Goal: Task Accomplishment & Management: Manage account settings

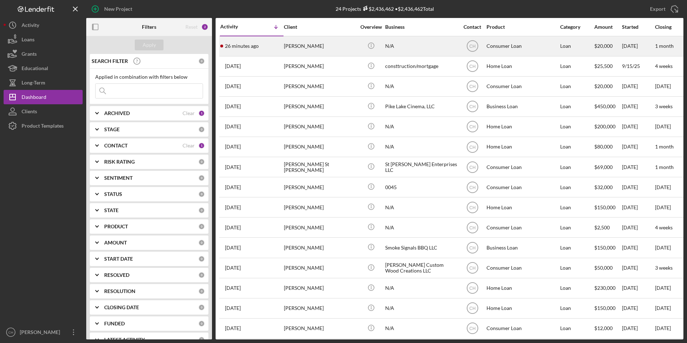
click at [296, 46] on div "[PERSON_NAME]" at bounding box center [320, 46] width 72 height 19
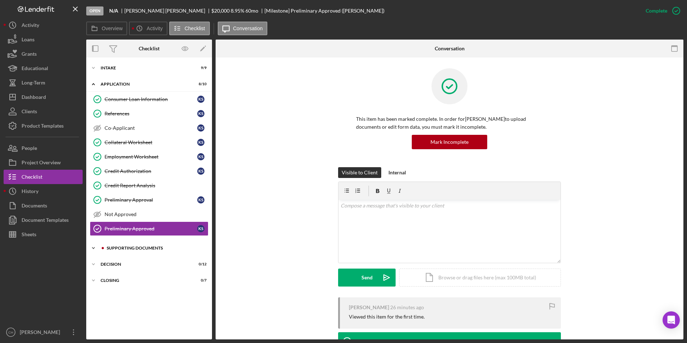
click at [121, 250] on div "Icon/Expander Supporting Documents 0 / 10" at bounding box center [149, 248] width 126 height 14
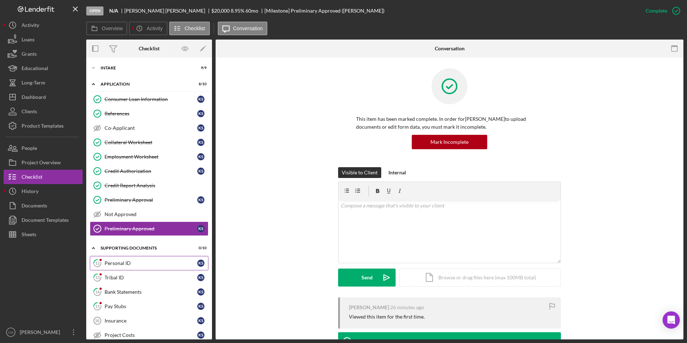
click at [122, 265] on div "Personal ID" at bounding box center [150, 263] width 93 height 6
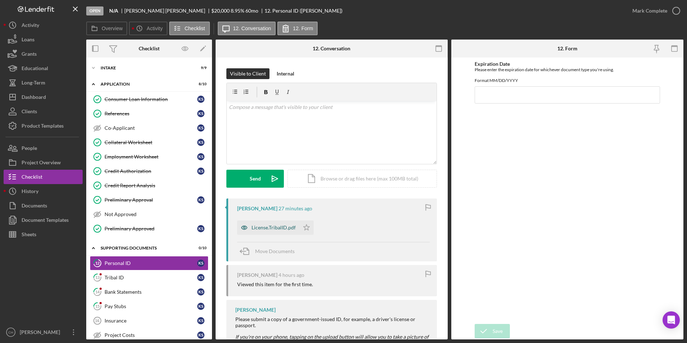
click at [264, 230] on div "License.TribalID.pdf" at bounding box center [273, 227] width 44 height 6
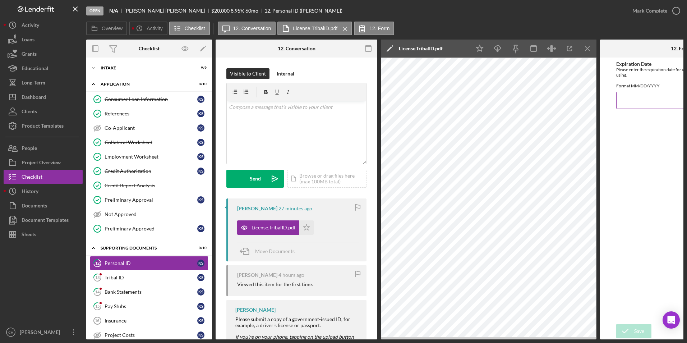
click at [639, 106] on input "Expiration Date" at bounding box center [680, 100] width 129 height 17
type input "[DATE]"
click at [631, 328] on icon "submit" at bounding box center [625, 331] width 18 height 18
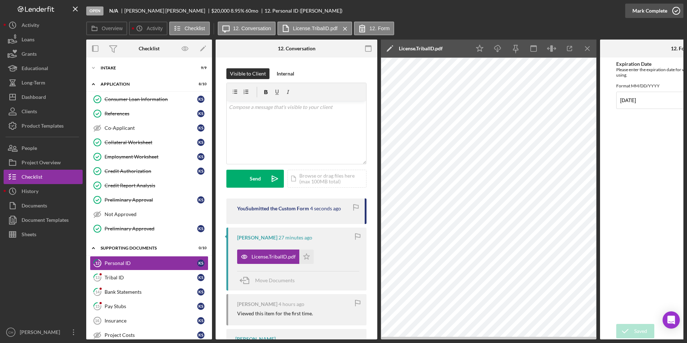
click at [652, 13] on div "Mark Complete" at bounding box center [649, 11] width 35 height 14
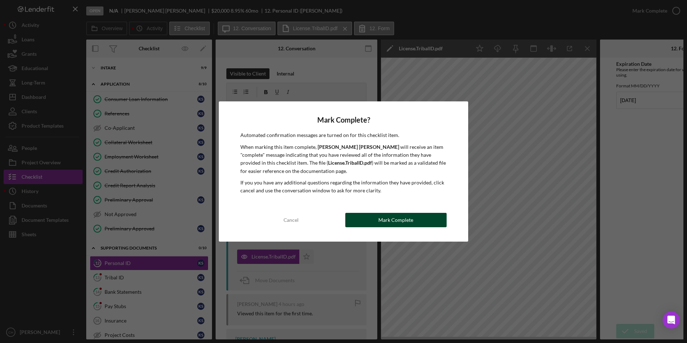
click at [385, 220] on div "Mark Complete" at bounding box center [395, 220] width 35 height 14
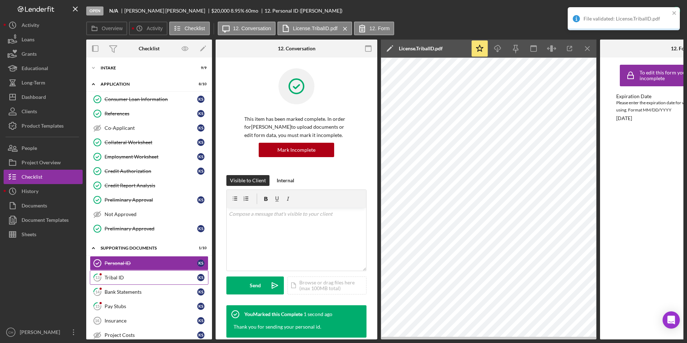
click at [120, 273] on link "13 Tribal ID K S" at bounding box center [149, 277] width 118 height 14
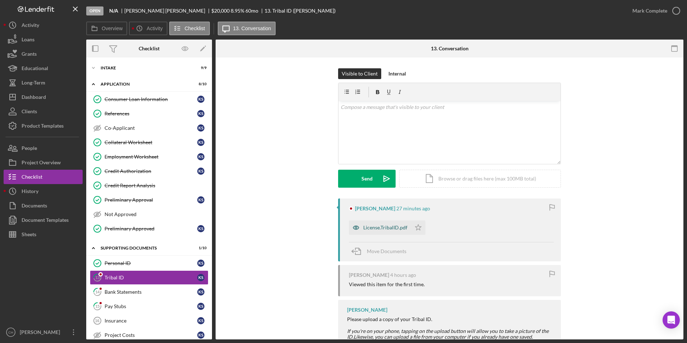
click at [383, 225] on div "License.TribalID.pdf" at bounding box center [385, 227] width 44 height 6
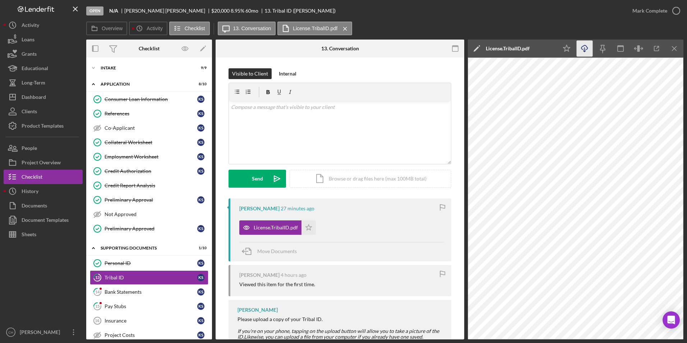
click at [581, 47] on icon "Icon/Download" at bounding box center [584, 49] width 16 height 16
click at [570, 49] on icon "Icon/Star" at bounding box center [566, 49] width 16 height 16
click at [651, 6] on div "Mark Complete" at bounding box center [649, 11] width 35 height 14
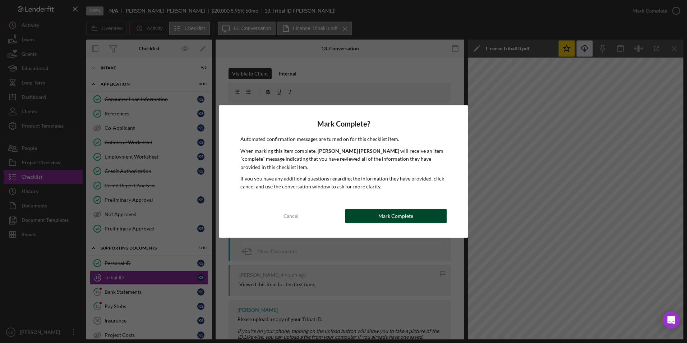
click at [391, 218] on div "Mark Complete" at bounding box center [395, 216] width 35 height 14
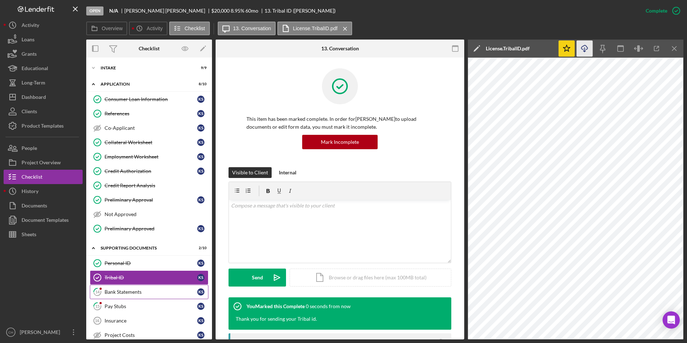
click at [125, 293] on div "Bank Statements" at bounding box center [150, 292] width 93 height 6
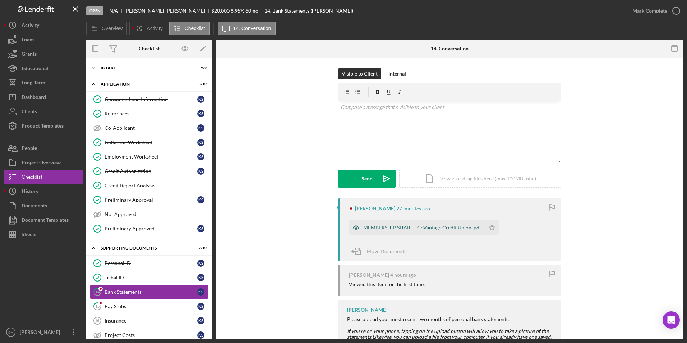
click at [393, 226] on div "MEMBERSHIP SHARE - CoVantage Credit Union..pdf" at bounding box center [422, 227] width 118 height 6
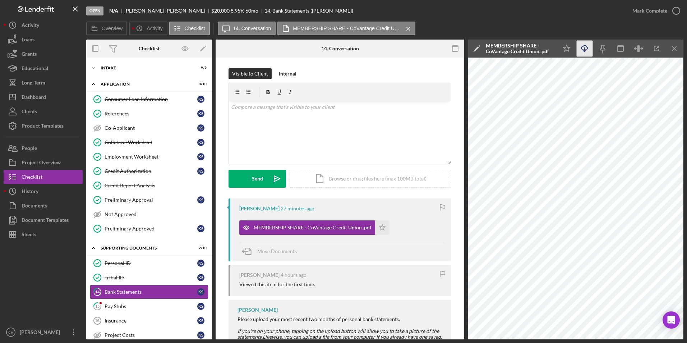
click at [582, 48] on icon "Icon/Download" at bounding box center [584, 49] width 16 height 16
click at [262, 108] on p at bounding box center [340, 107] width 218 height 8
click at [258, 178] on div "Send" at bounding box center [257, 178] width 11 height 18
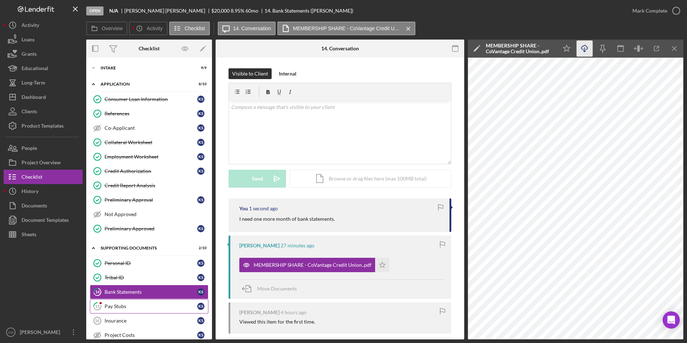
click at [123, 302] on link "15 Pay Stubs K S" at bounding box center [149, 306] width 118 height 14
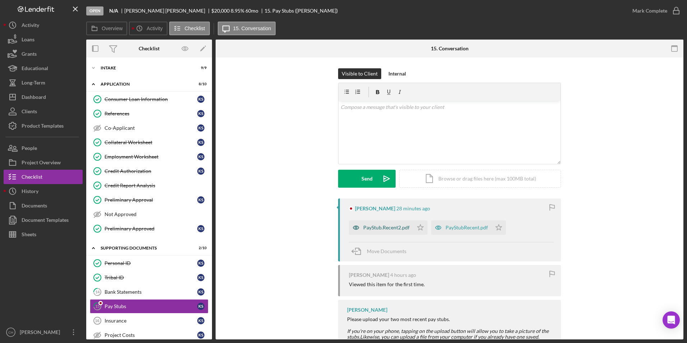
click at [392, 225] on div "PayStub.Recent2.pdf" at bounding box center [386, 227] width 46 height 6
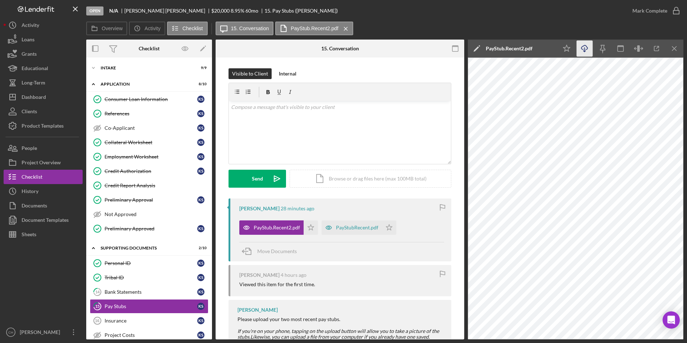
click at [585, 50] on icon "Icon/Download" at bounding box center [584, 49] width 16 height 16
click at [311, 229] on polygon "button" at bounding box center [311, 227] width 6 height 6
click at [344, 228] on div "PayStubRecent.pdf" at bounding box center [357, 227] width 42 height 6
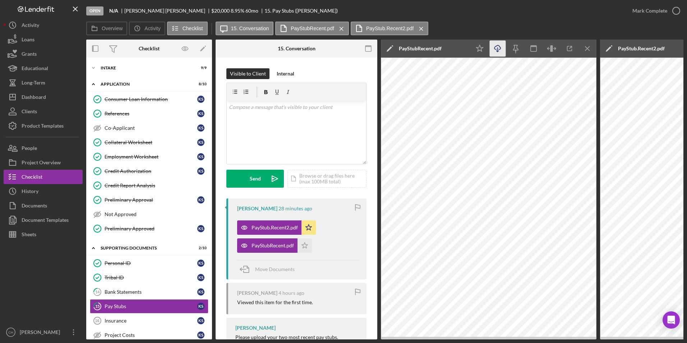
click at [501, 46] on icon "Icon/Download" at bounding box center [497, 49] width 16 height 16
click at [303, 249] on icon "Icon/Star" at bounding box center [304, 245] width 14 height 14
click at [654, 11] on div "Mark Complete" at bounding box center [649, 11] width 35 height 14
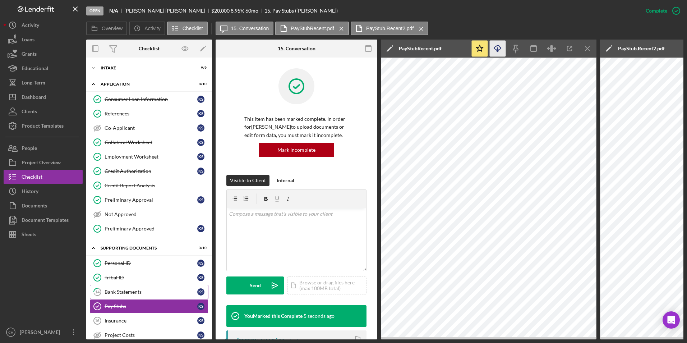
click at [127, 292] on div "Bank Statements" at bounding box center [150, 292] width 93 height 6
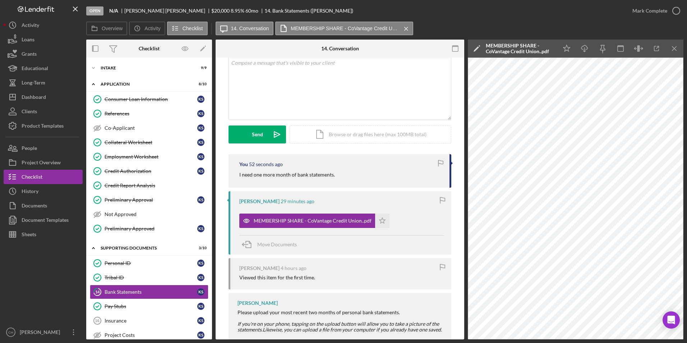
scroll to position [61, 0]
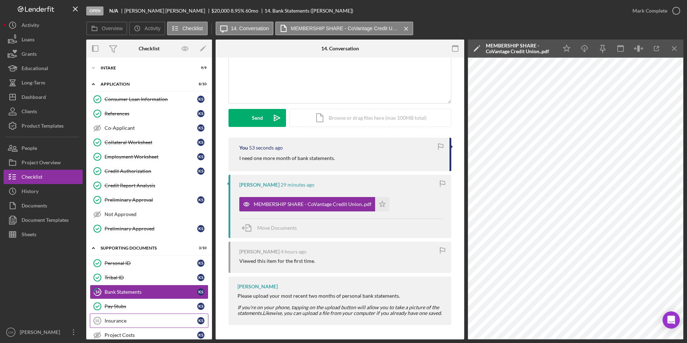
click at [107, 320] on div "Insurance" at bounding box center [150, 320] width 93 height 6
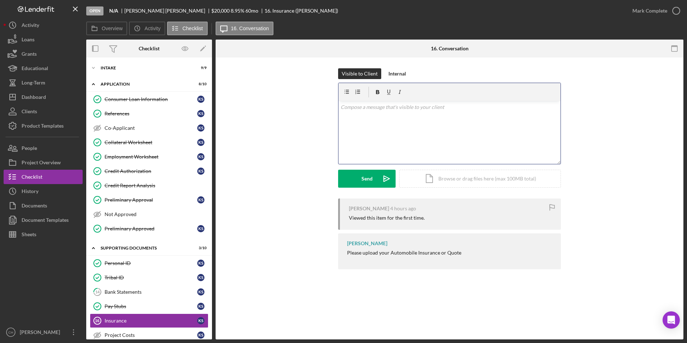
click at [377, 115] on div "v Color teal Color pink Remove color Add row above Add row below Add column bef…" at bounding box center [449, 132] width 222 height 63
click at [364, 182] on div "Send" at bounding box center [366, 178] width 11 height 18
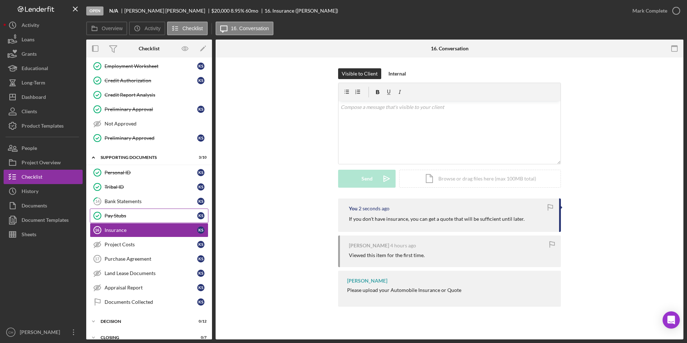
scroll to position [100, 0]
